Goal: Check status

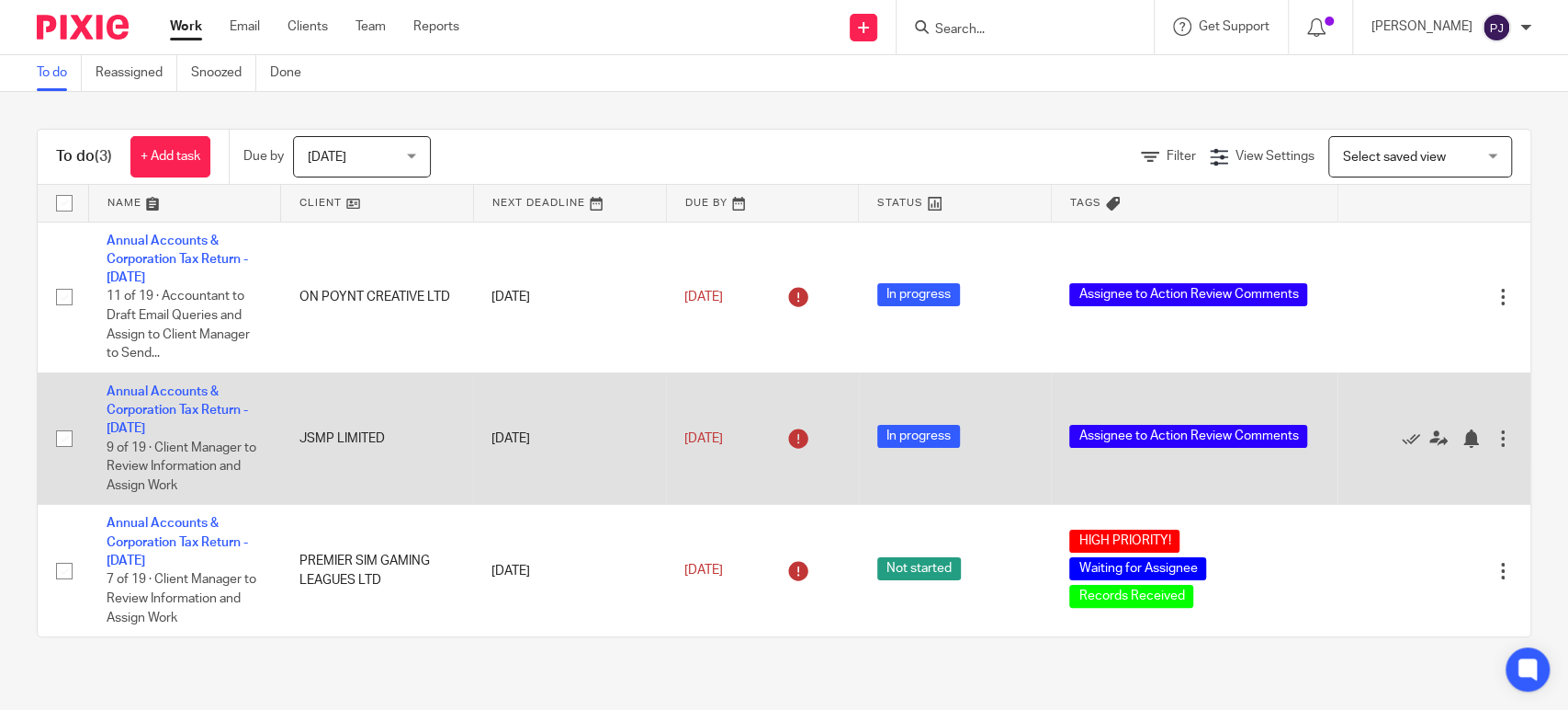
click at [174, 400] on td "Annual Accounts & Corporation Tax Return - March 31, 2025 9 of 19 · Client Mana…" at bounding box center [185, 438] width 193 height 133
click at [175, 402] on td "Annual Accounts & Corporation Tax Return - March 31, 2025 9 of 19 · Client Mana…" at bounding box center [185, 438] width 193 height 133
click at [175, 404] on link "Annual Accounts & Corporation Tax Return - [DATE]" at bounding box center [177, 410] width 141 height 50
